Goal: Information Seeking & Learning: Learn about a topic

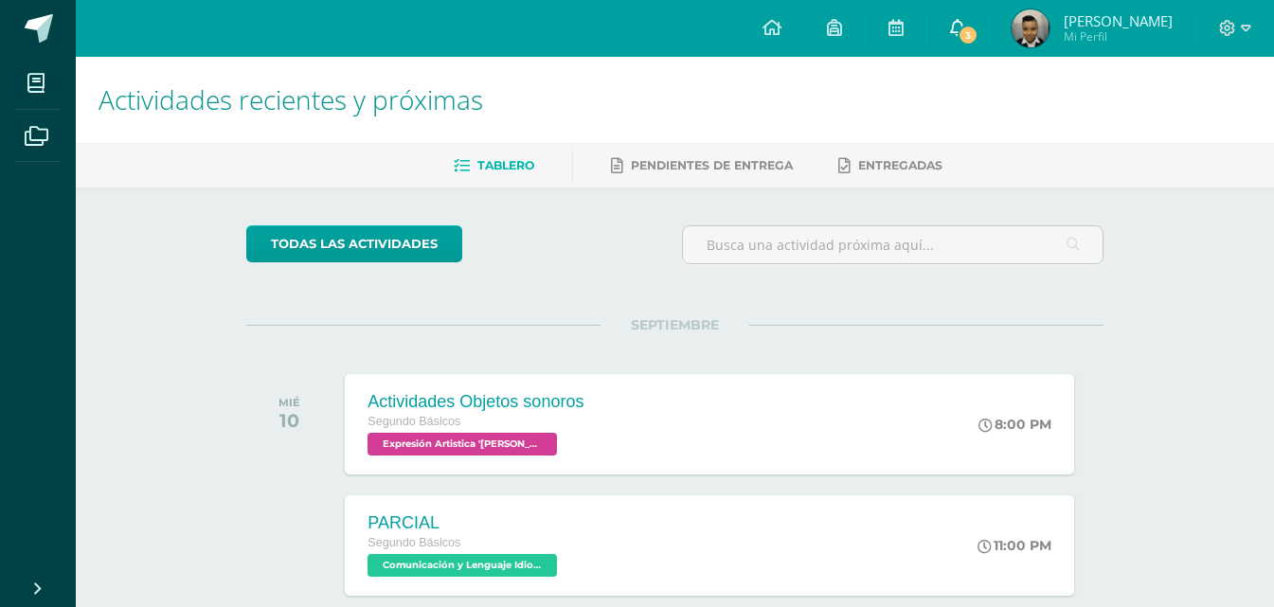
click at [978, 48] on link "3" at bounding box center [957, 28] width 61 height 57
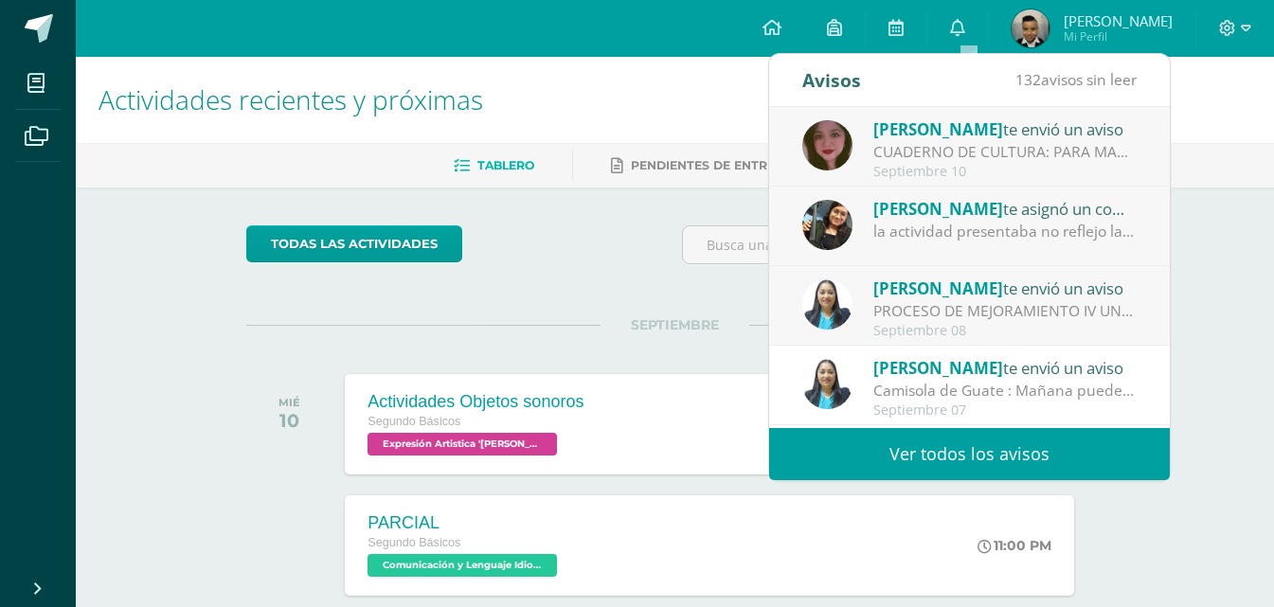
click at [1020, 162] on div "CUADERNO DE CULTURA: PARA MAÑANA TRAER EL CUADERNO DE CULTURA AL DÍA. YA QUE HO…" at bounding box center [1004, 152] width 263 height 22
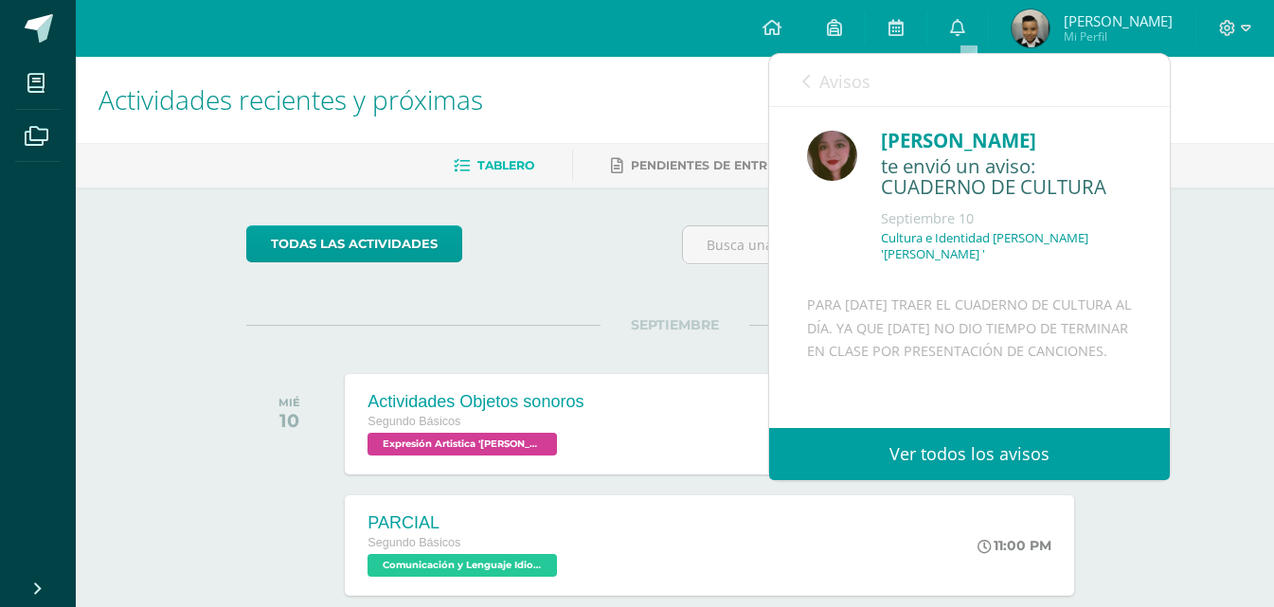
scroll to position [95, 0]
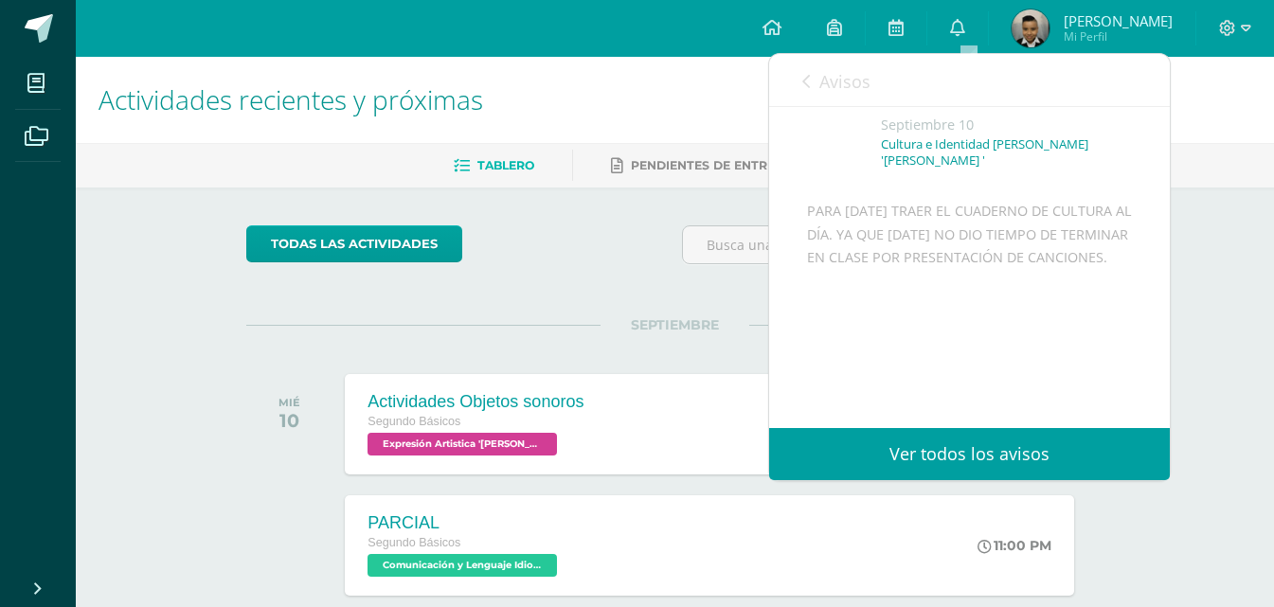
click at [817, 72] on link "Avisos" at bounding box center [836, 81] width 68 height 54
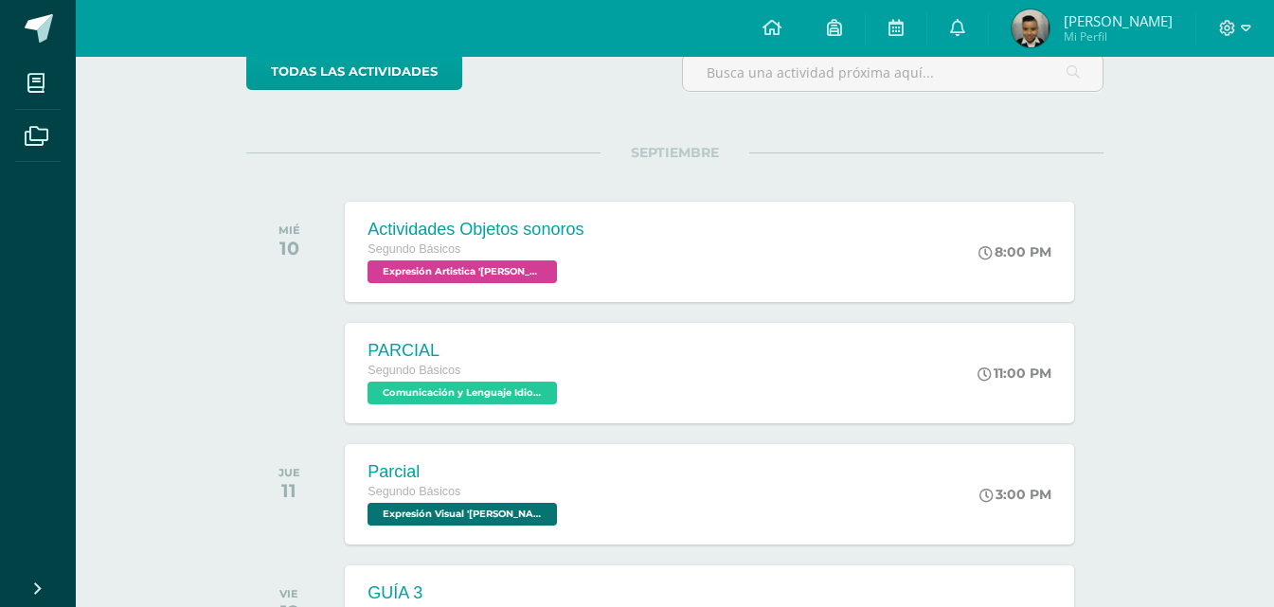
scroll to position [189, 0]
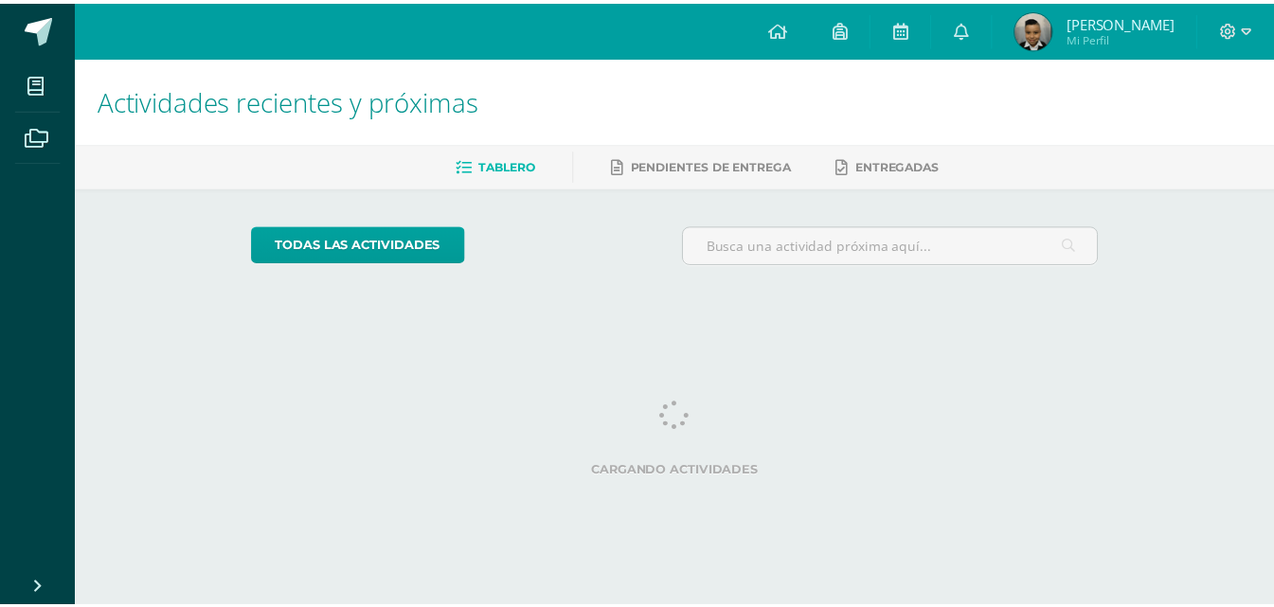
scroll to position [0, 8]
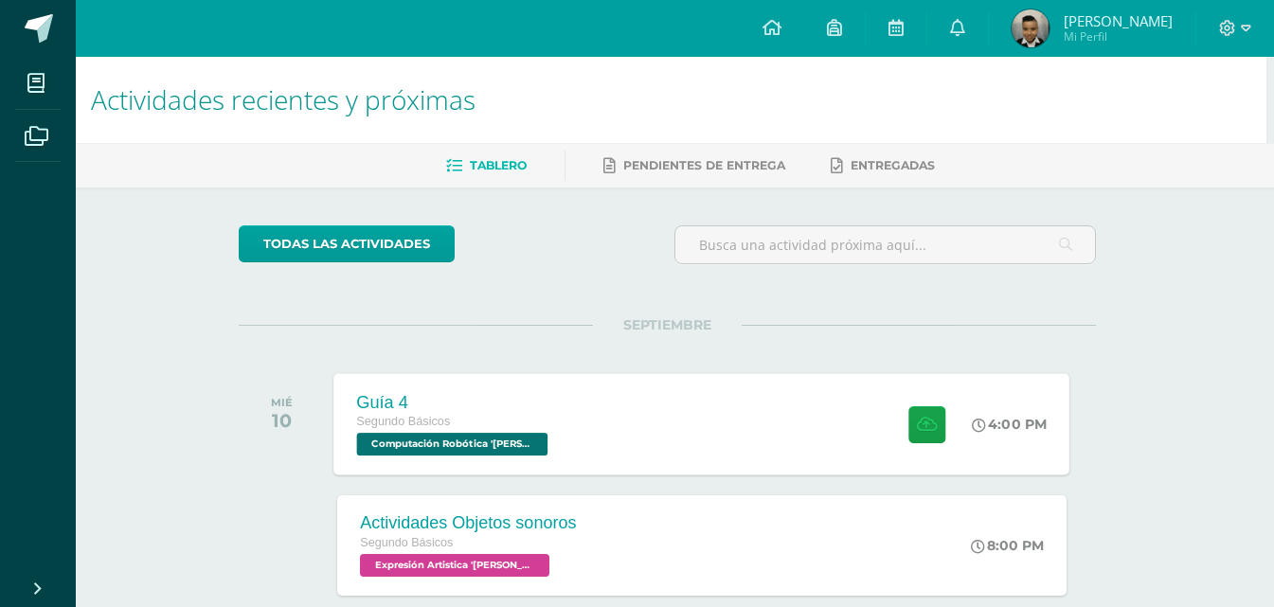
click at [798, 465] on div "Guía 4 Segundo Básicos Computación Robótica 'Miguel Angel' 4:00 PM Guía 4 Compu…" at bounding box center [702, 423] width 736 height 101
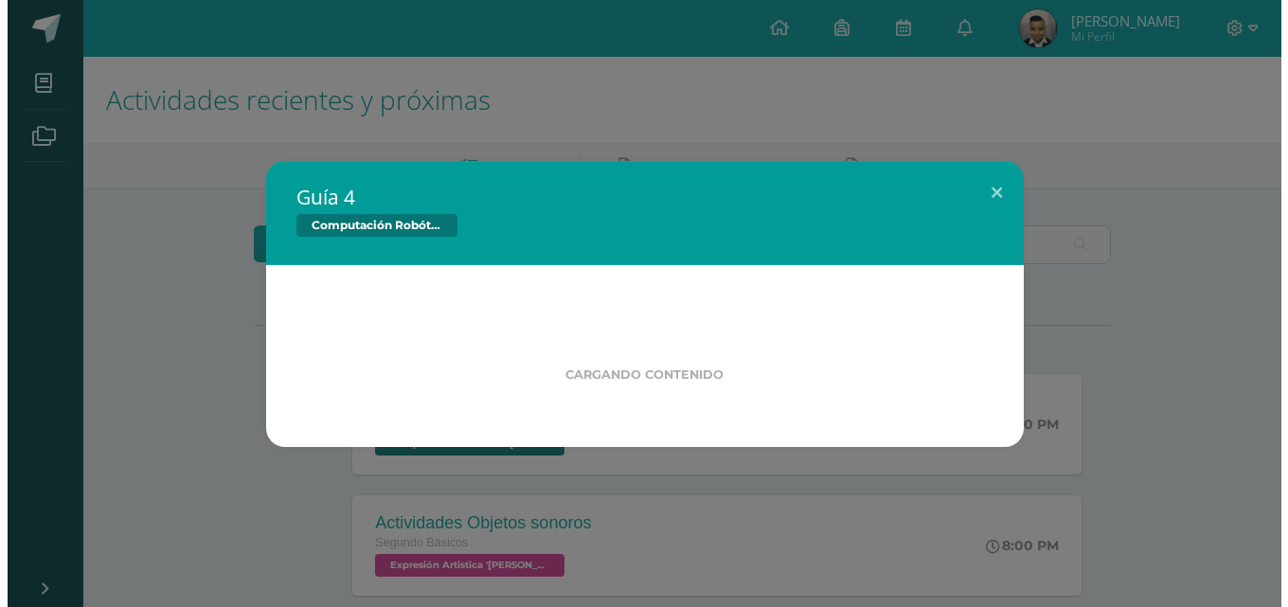
scroll to position [0, 0]
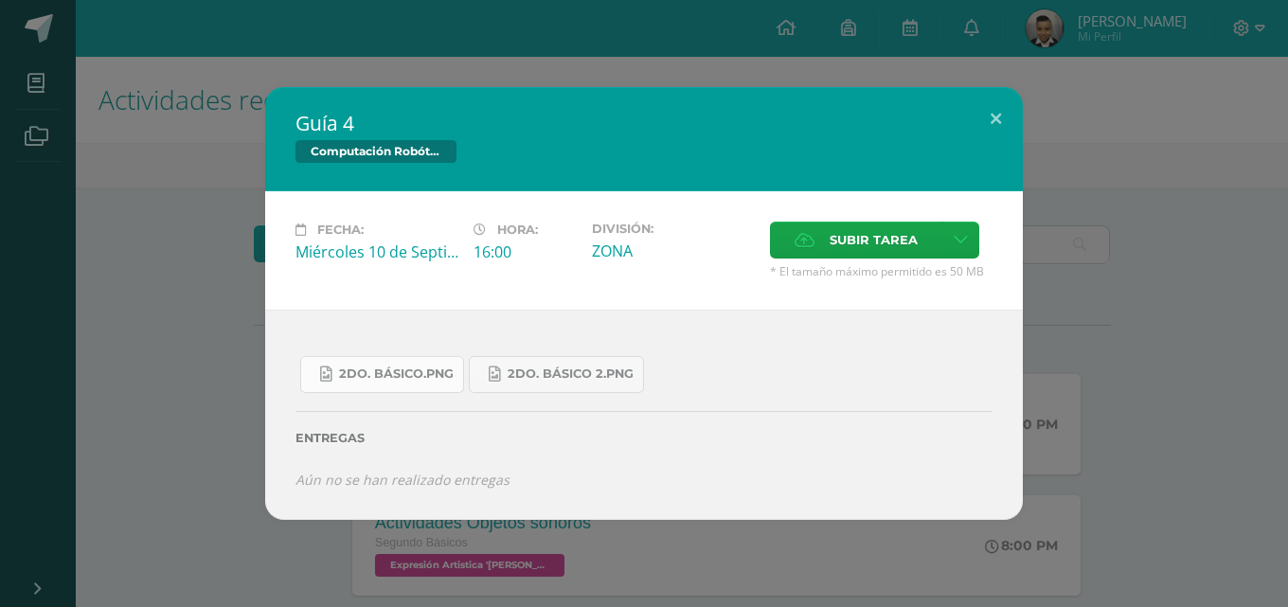
click at [358, 381] on span "2do. Básico.png" at bounding box center [396, 374] width 115 height 15
click at [524, 356] on link "2do. Básico 2.png" at bounding box center [556, 374] width 175 height 37
